Goal: Transaction & Acquisition: Book appointment/travel/reservation

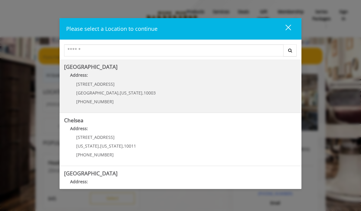
click at [77, 79] on Village "Address:" at bounding box center [180, 77] width 233 height 10
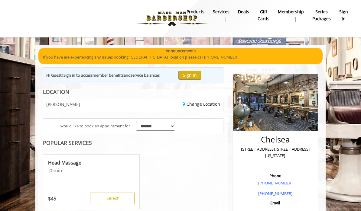
scroll to position [11, 0]
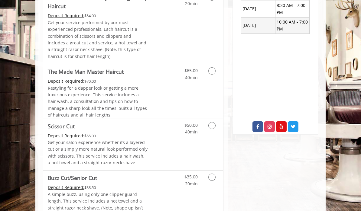
scroll to position [255, 0]
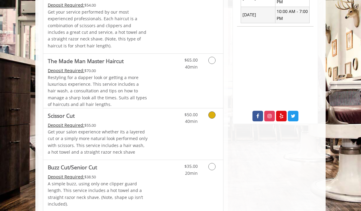
click at [94, 111] on span "Scissor Cut" at bounding box center [98, 115] width 100 height 8
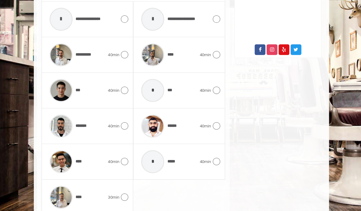
scroll to position [322, 0]
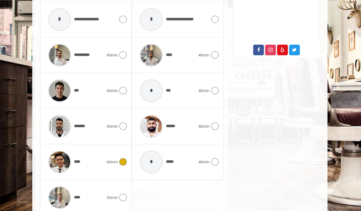
click at [119, 156] on div at bounding box center [123, 159] width 9 height 7
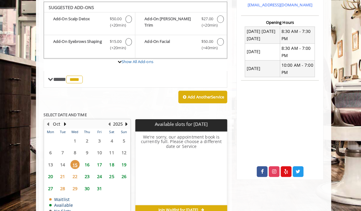
scroll to position [203, 0]
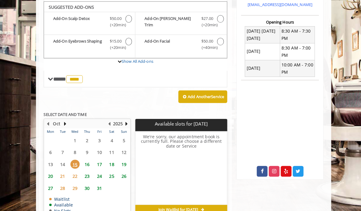
click at [85, 157] on span "16" at bounding box center [85, 161] width 9 height 9
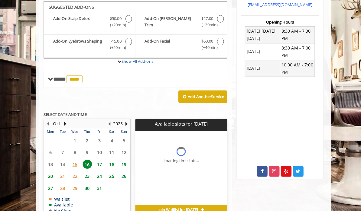
scroll to position [210, 0]
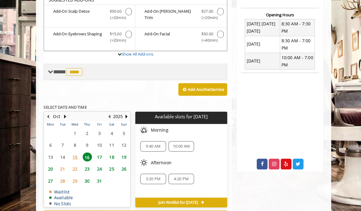
click at [56, 70] on span "**** **** ********" at bounding box center [67, 70] width 31 height 5
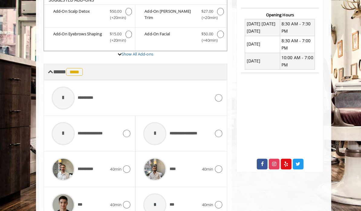
click at [57, 71] on span "**** **** ********" at bounding box center [67, 70] width 31 height 5
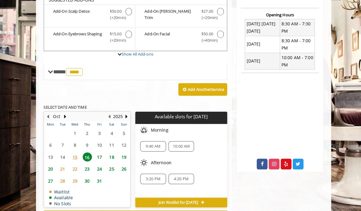
click at [73, 154] on span "15" at bounding box center [73, 154] width 9 height 9
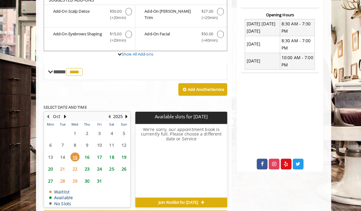
click at [74, 162] on span "22" at bounding box center [73, 166] width 9 height 9
click at [61, 162] on span "21" at bounding box center [61, 166] width 9 height 9
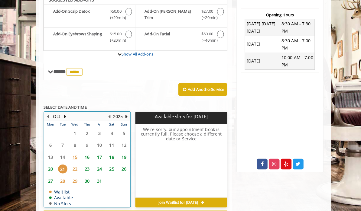
click at [104, 154] on td "18" at bounding box center [110, 155] width 12 height 12
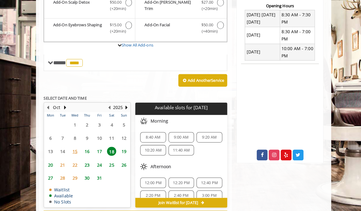
click at [97, 144] on span "17" at bounding box center [97, 148] width 9 height 9
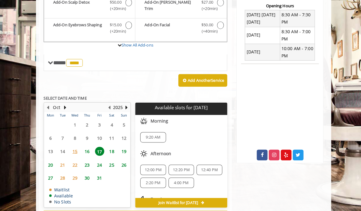
scroll to position [70, 0]
